Goal: Task Accomplishment & Management: Manage account settings

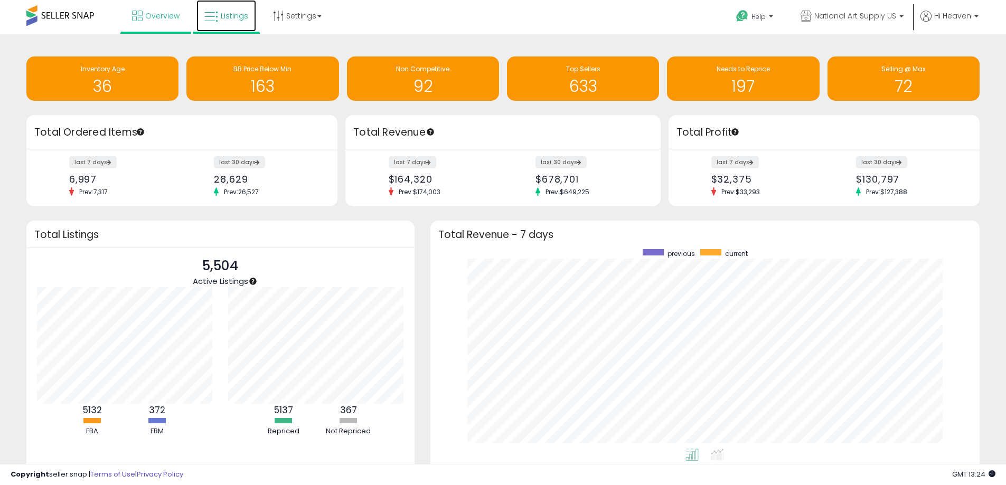
click at [235, 30] on link "Listings" at bounding box center [226, 16] width 60 height 32
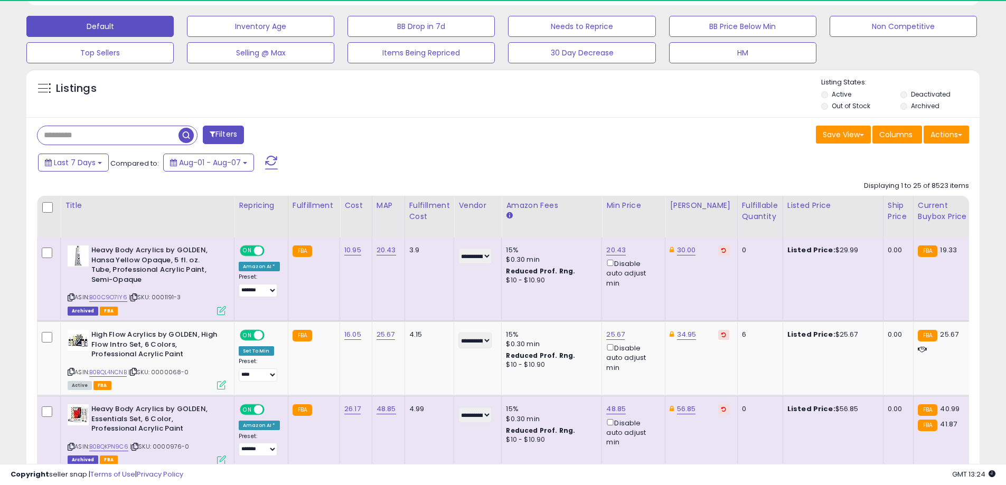
scroll to position [216, 553]
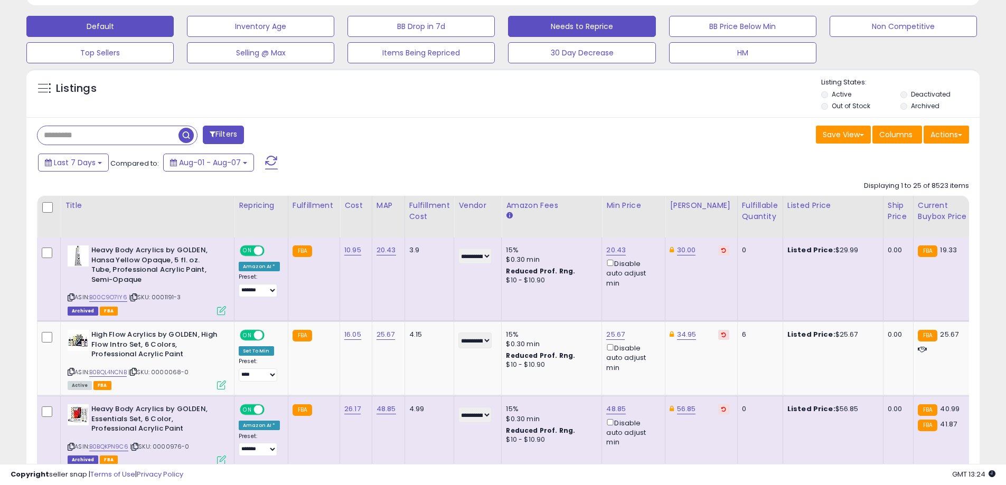
click at [334, 25] on button "Needs to Reprice" at bounding box center [260, 26] width 147 height 21
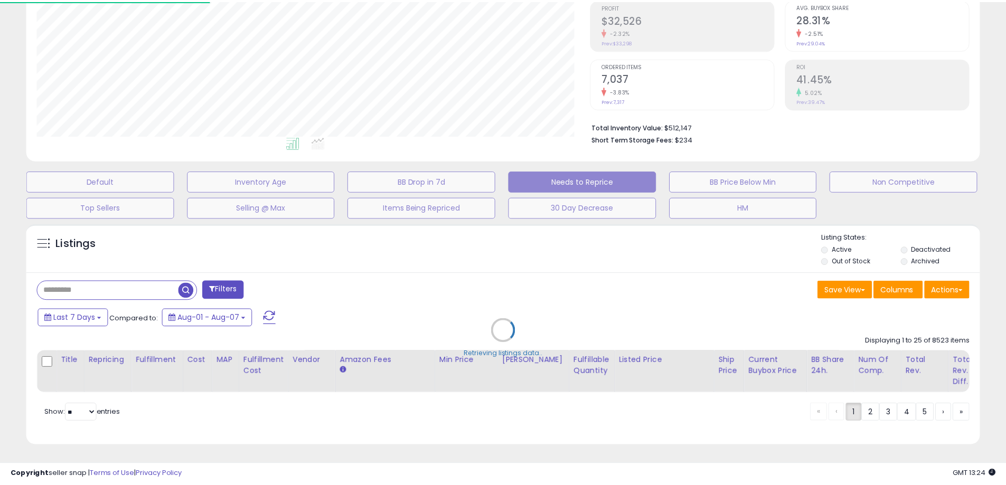
scroll to position [216, 558]
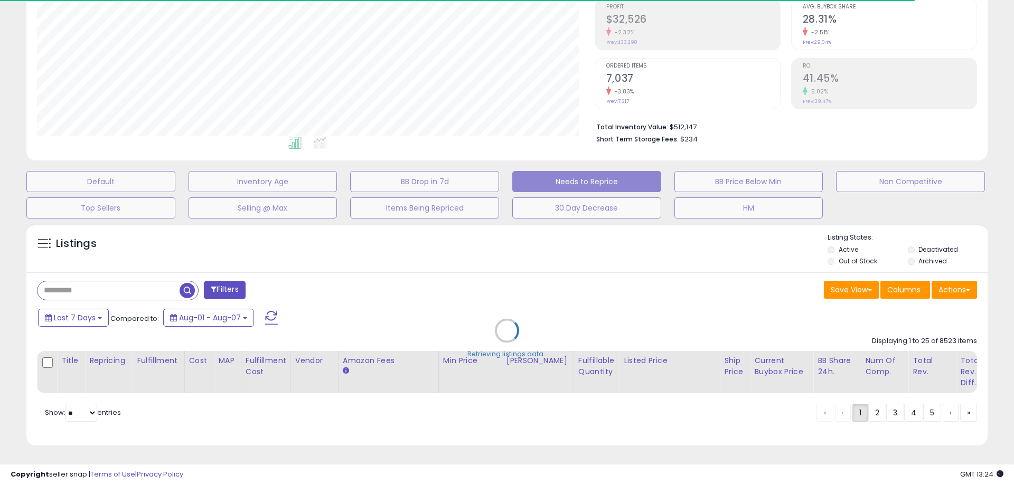
select select "**"
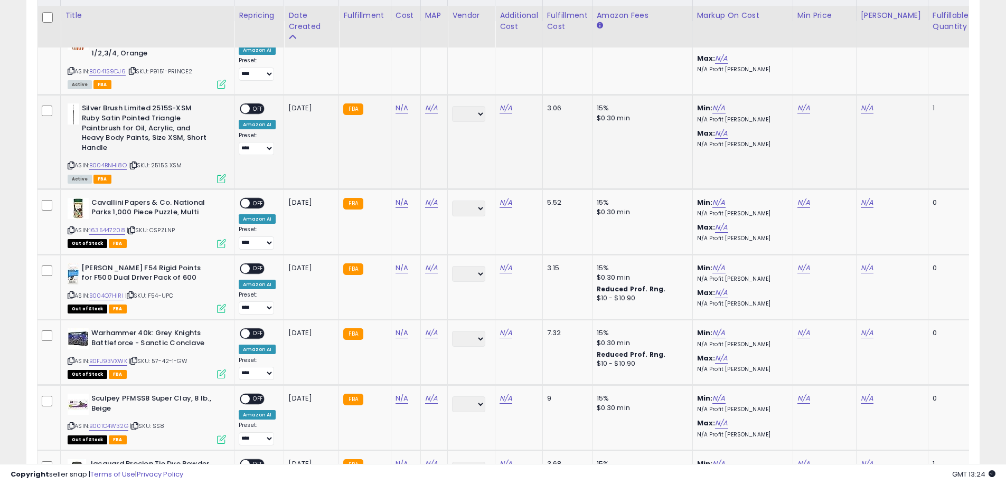
scroll to position [539, 0]
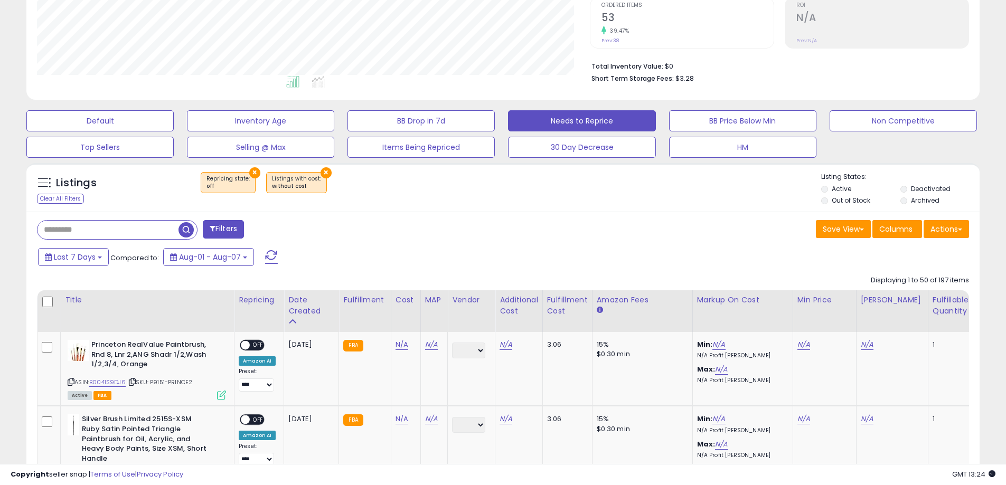
click at [945, 301] on div "Fulfillable Quantity" at bounding box center [950, 306] width 36 height 22
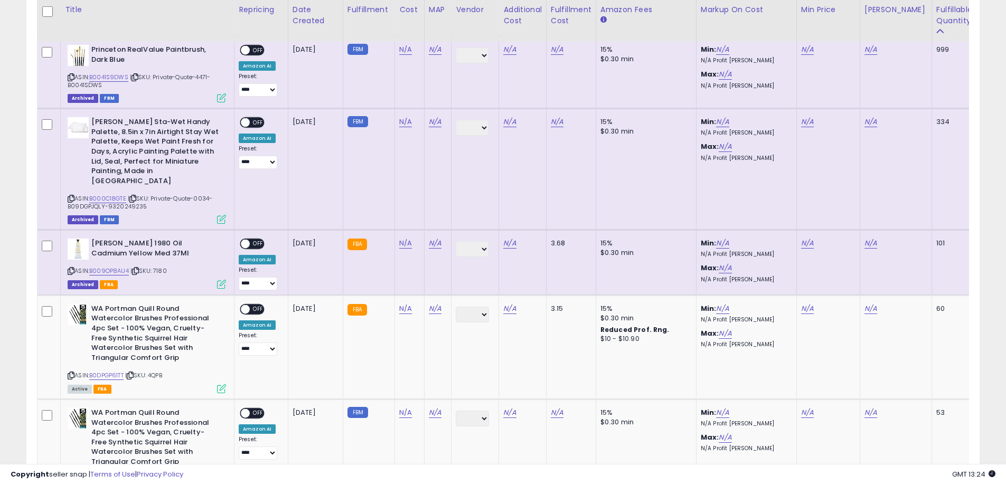
scroll to position [592, 0]
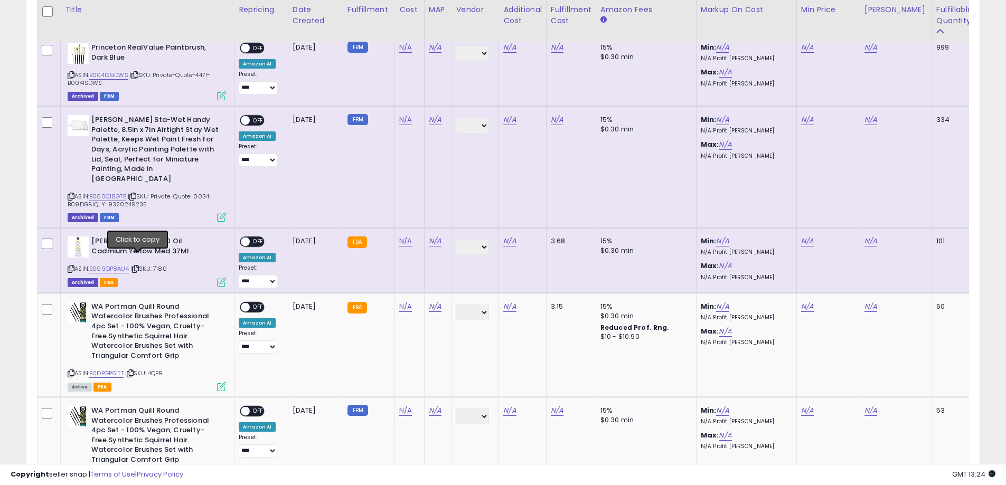
click at [138, 266] on icon at bounding box center [135, 269] width 7 height 6
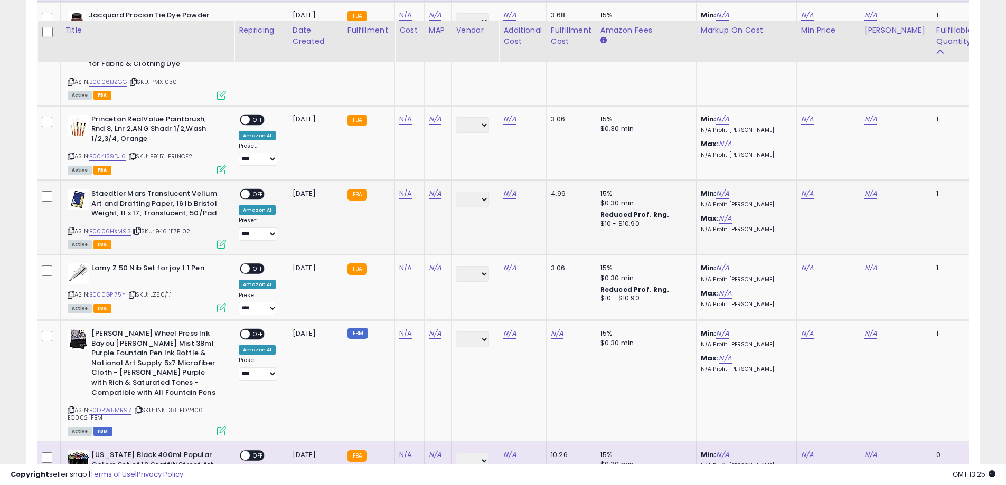
scroll to position [3284, 0]
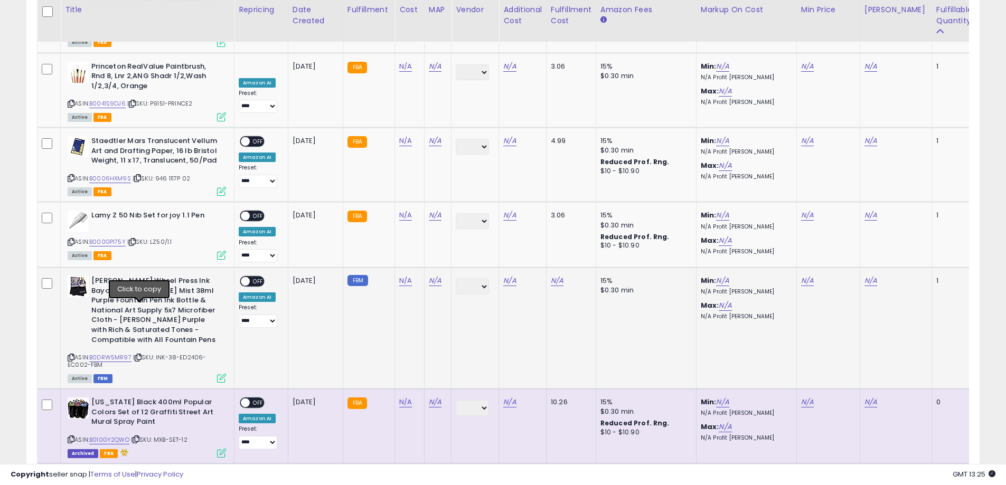
click at [140, 355] on icon at bounding box center [138, 358] width 7 height 6
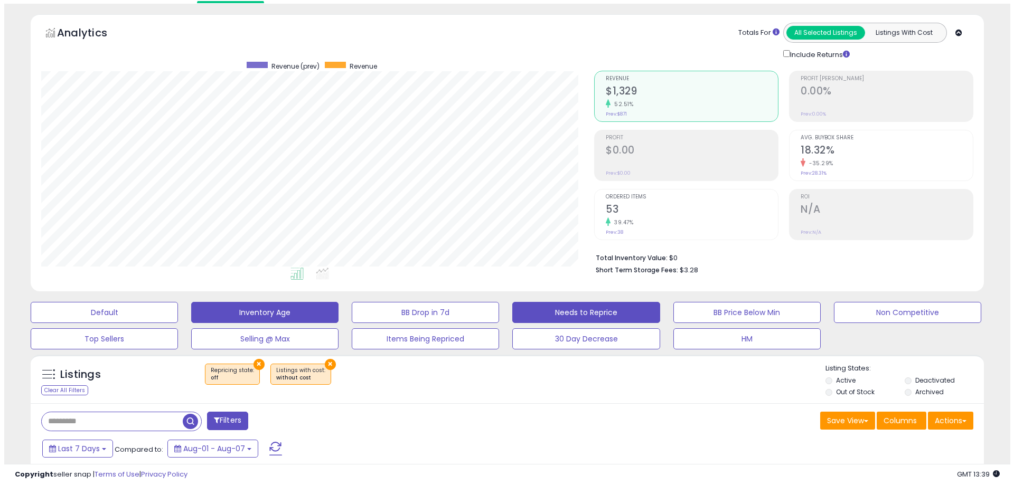
scroll to position [0, 0]
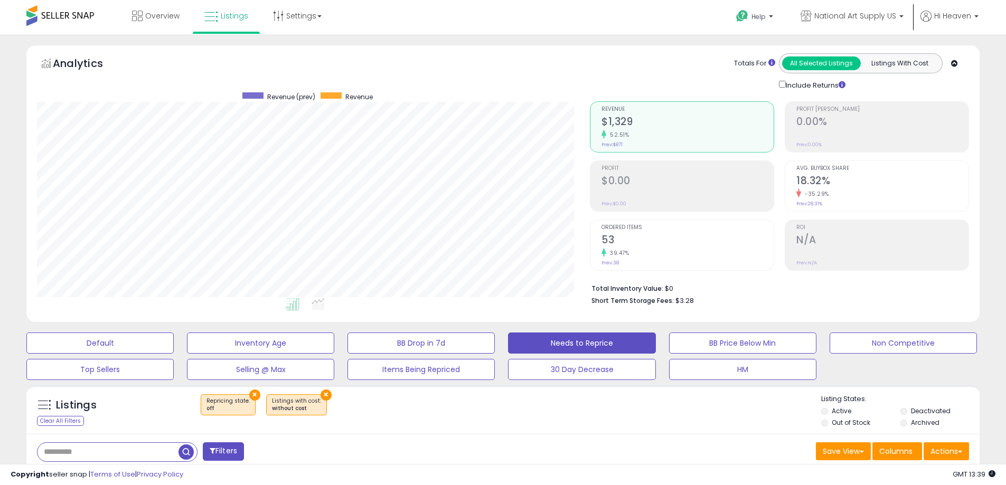
click at [320, 395] on button "×" at bounding box center [325, 395] width 11 height 11
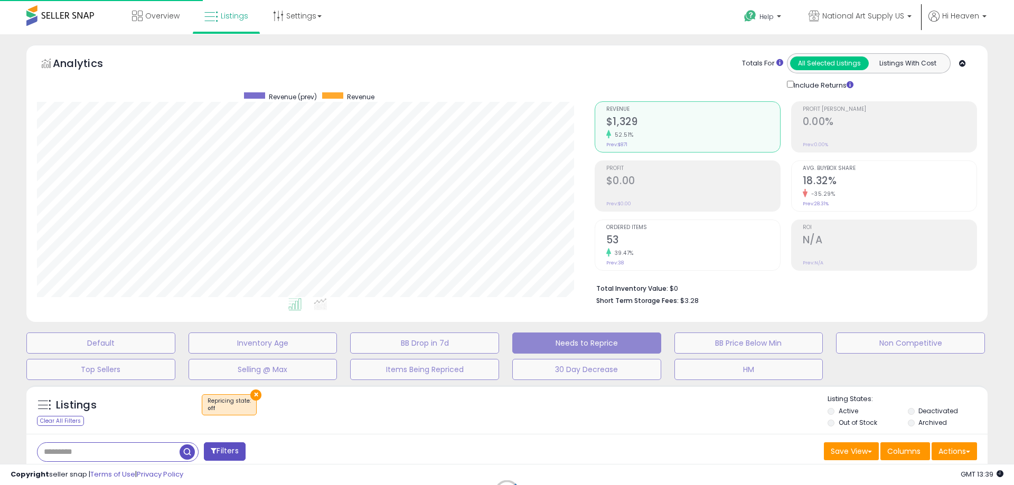
scroll to position [216, 558]
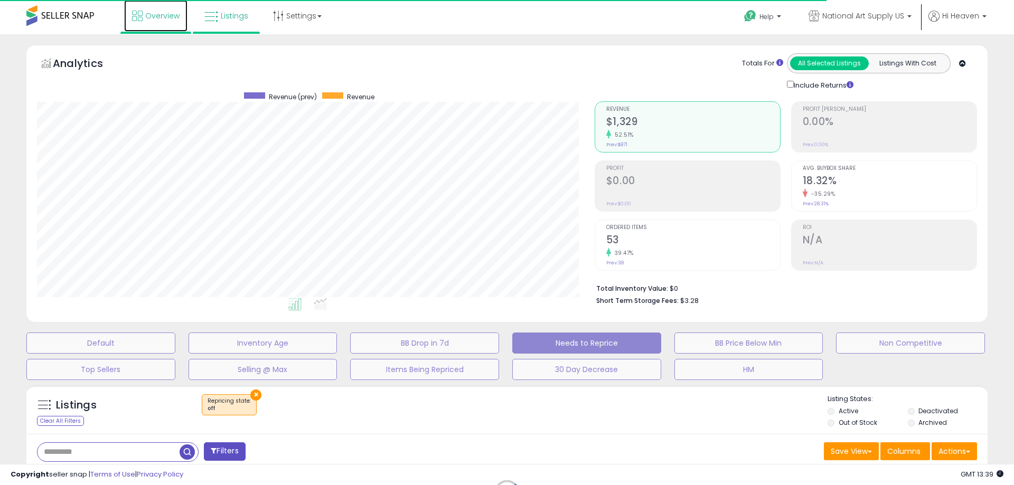
click at [160, 21] on span "Overview" at bounding box center [162, 16] width 34 height 11
click at [225, 25] on link "Listings" at bounding box center [226, 16] width 60 height 32
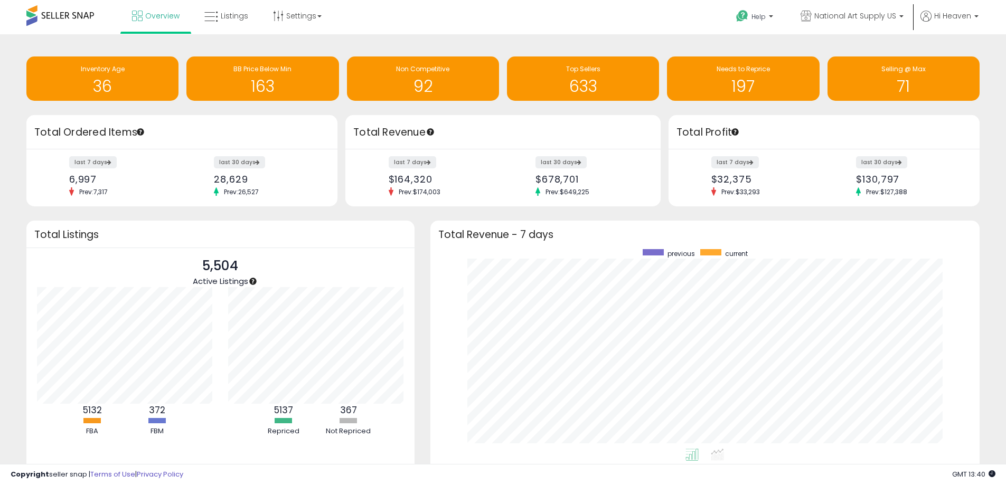
scroll to position [200, 528]
click at [233, 32] on ul "Overview Listings" at bounding box center [226, 17] width 213 height 34
click at [230, 23] on link "Listings" at bounding box center [226, 16] width 60 height 32
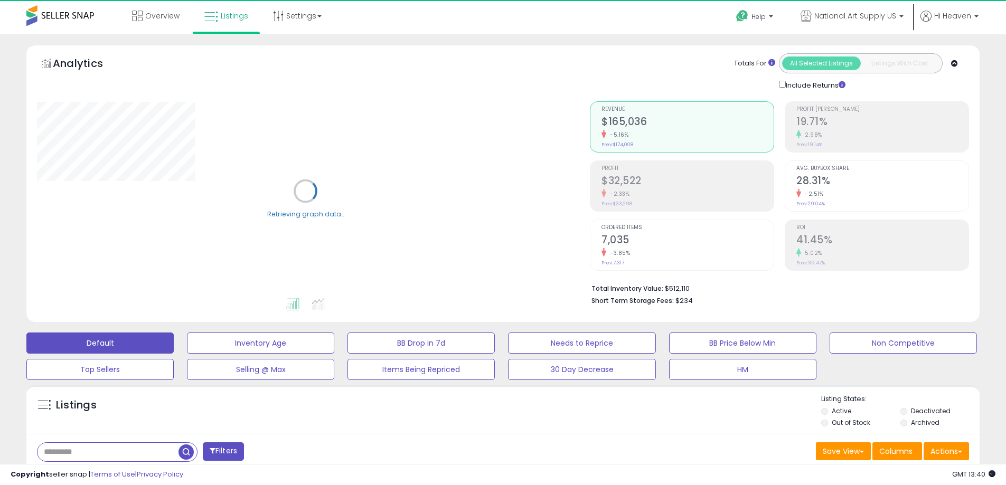
click at [114, 456] on input "text" at bounding box center [107, 452] width 141 height 18
paste input "**********"
type input "**********"
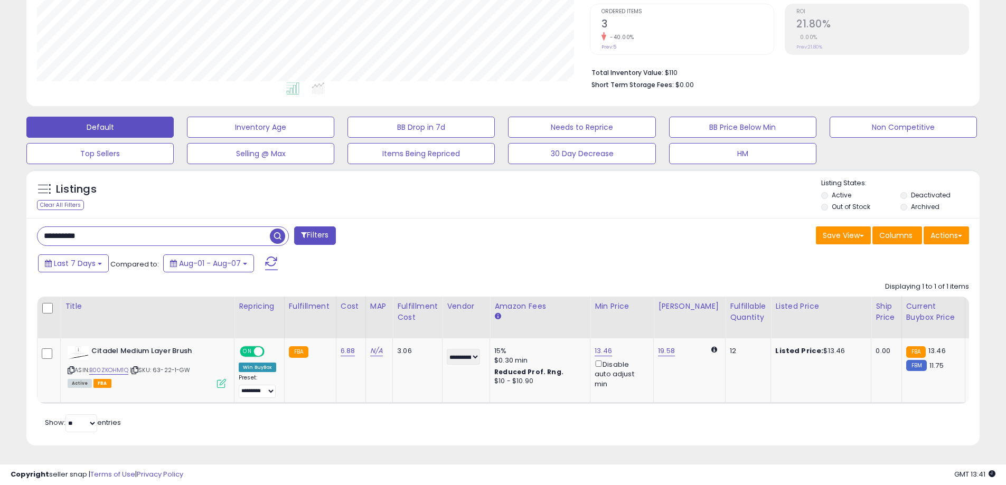
scroll to position [216, 553]
